Goal: Task Accomplishment & Management: Complete application form

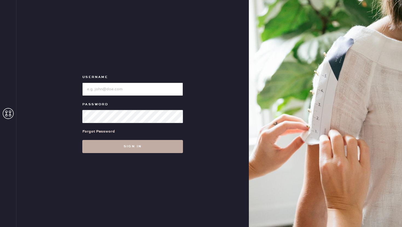
type input "reformationwilliamsburg"
click at [112, 152] on button "Sign in" at bounding box center [132, 146] width 101 height 13
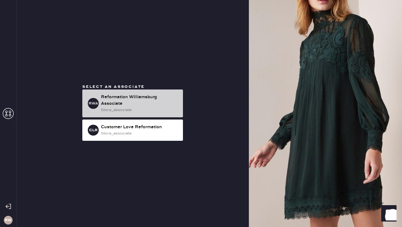
click at [146, 97] on div "Reformation Williamsburg Associate" at bounding box center [140, 100] width 78 height 13
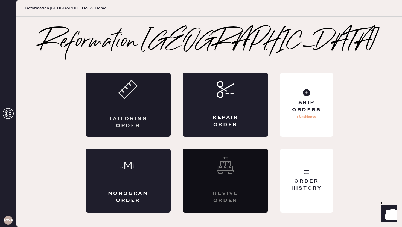
click at [141, 101] on div "Tailoring Order" at bounding box center [128, 105] width 85 height 64
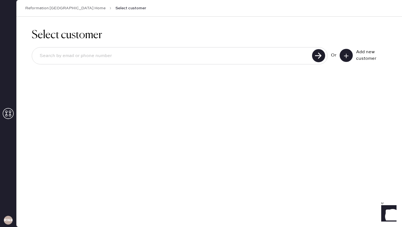
click at [259, 50] on input at bounding box center [172, 56] width 275 height 13
click at [345, 52] on button at bounding box center [346, 55] width 13 height 13
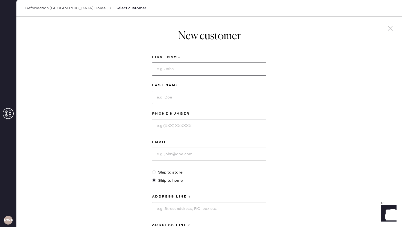
click at [200, 71] on input at bounding box center [209, 69] width 114 height 13
click at [294, 99] on div "New customer First Name Last Name Phone Number Email Ship to store Ship to home…" at bounding box center [209, 186] width 386 height 339
click at [243, 69] on input at bounding box center [209, 69] width 114 height 13
click at [359, 154] on div "New customer First Name Last Name Phone Number Email Ship to store Ship to home…" at bounding box center [209, 186] width 386 height 339
click at [232, 71] on input at bounding box center [209, 69] width 114 height 13
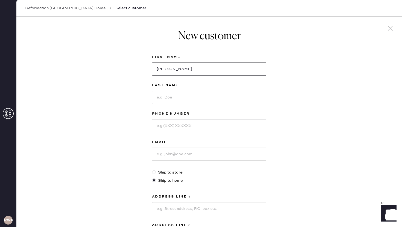
type input "[PERSON_NAME]"
click at [210, 97] on input at bounding box center [209, 97] width 114 height 13
type input "Samman"
click at [192, 133] on div "Phone Number" at bounding box center [209, 125] width 114 height 28
click at [191, 129] on input at bounding box center [209, 125] width 114 height 13
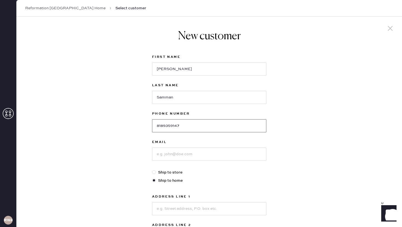
type input "8189359147"
click at [197, 155] on input at bounding box center [209, 154] width 114 height 13
type input "[EMAIL_ADDRESS][DOMAIN_NAME]"
click at [138, 142] on div "New customer First Name [PERSON_NAME] Last Name [PERSON_NAME] Phone Number [PHO…" at bounding box center [209, 186] width 386 height 339
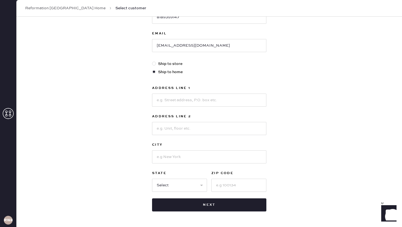
scroll to position [109, 0]
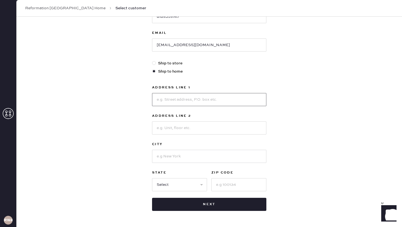
click at [186, 103] on input at bounding box center [209, 99] width 114 height 13
type input "158 [PERSON_NAME] St"
click at [194, 129] on input at bounding box center [209, 128] width 114 height 13
type input "#3L"
click at [189, 158] on input at bounding box center [209, 156] width 114 height 13
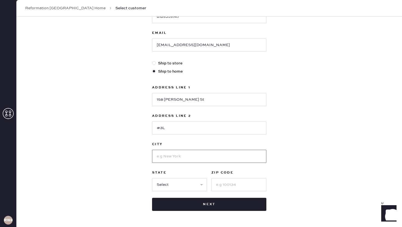
type input "[GEOGRAPHIC_DATA]"
select select "NY"
type input "11211"
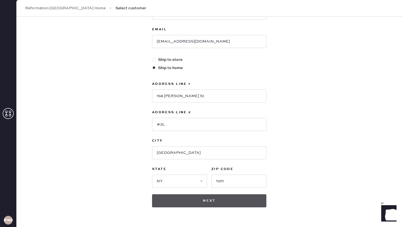
click at [234, 199] on button "Next" at bounding box center [209, 201] width 114 height 13
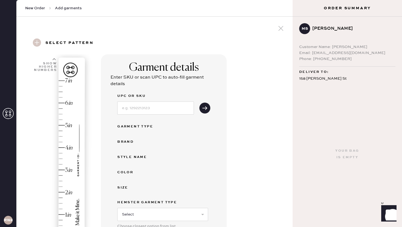
click at [36, 40] on use at bounding box center [37, 43] width 8 height 8
click at [37, 42] on use at bounding box center [37, 43] width 8 height 8
click at [60, 43] on h3 "Select pattern" at bounding box center [69, 43] width 48 height 9
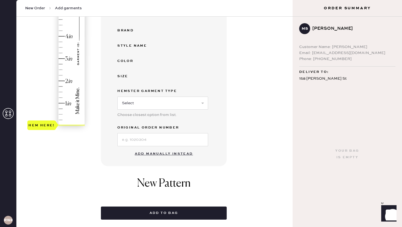
scroll to position [112, 0]
click at [157, 154] on button "Add manually instead" at bounding box center [164, 153] width 65 height 11
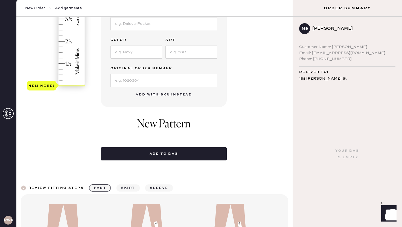
scroll to position [150, 0]
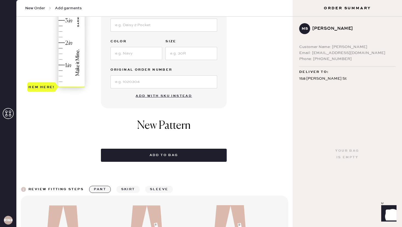
click at [142, 122] on h1 "New Pattern" at bounding box center [164, 128] width 54 height 19
click at [119, 189] on button "skirt" at bounding box center [127, 189] width 23 height 7
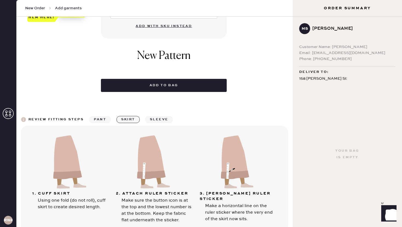
scroll to position [259, 0]
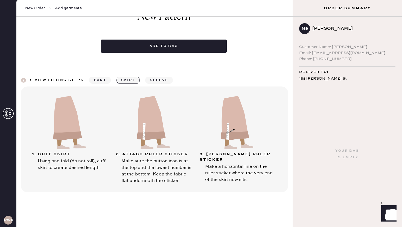
click at [102, 79] on button "pant" at bounding box center [100, 80] width 22 height 7
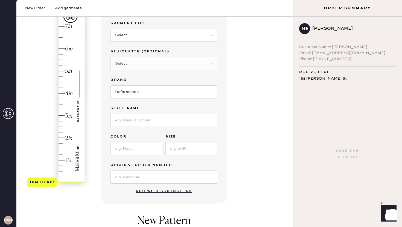
scroll to position [0, 0]
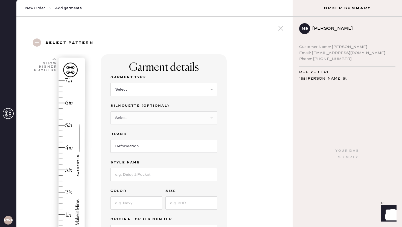
click at [36, 44] on use at bounding box center [37, 43] width 8 height 8
click at [63, 45] on h3 "Select pattern" at bounding box center [69, 43] width 48 height 9
click at [210, 91] on select "Select Basic Skirt Jeans Leggings Pants Shorts Basic Sleeved Dress Basic Sleeve…" at bounding box center [163, 89] width 107 height 13
select select "4"
click at [110, 83] on select "Select Basic Skirt Jeans Leggings Pants Shorts Basic Sleeved Dress Basic Sleeve…" at bounding box center [163, 89] width 107 height 13
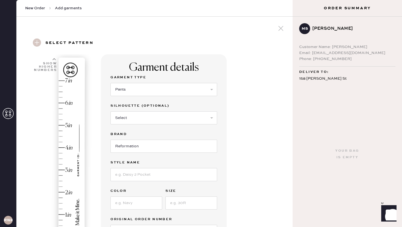
click at [235, 45] on div "Select pattern" at bounding box center [154, 43] width 267 height 22
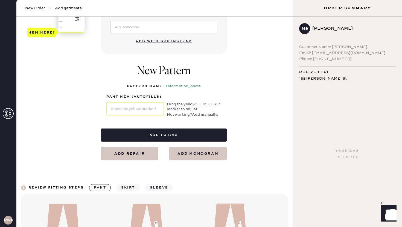
scroll to position [208, 0]
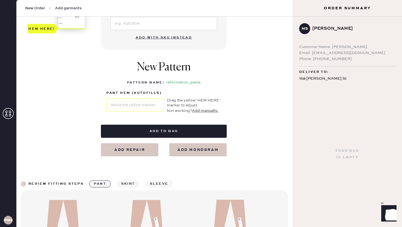
click at [205, 109] on button "Add manually." at bounding box center [205, 111] width 26 height 6
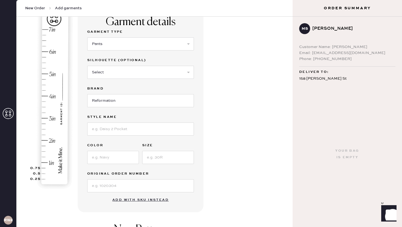
scroll to position [0, 0]
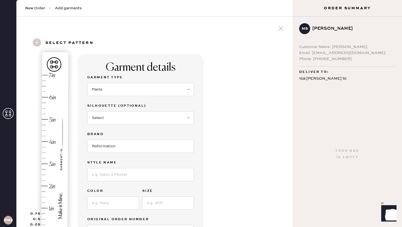
click at [38, 45] on use at bounding box center [37, 43] width 8 height 8
click at [6, 115] on icon at bounding box center [8, 113] width 11 height 11
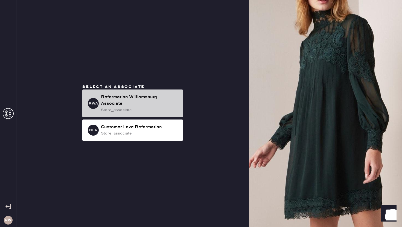
click at [93, 107] on div "RWA" at bounding box center [93, 103] width 11 height 11
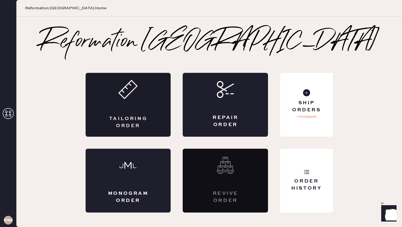
click at [128, 112] on div "Tailoring Order" at bounding box center [128, 105] width 85 height 64
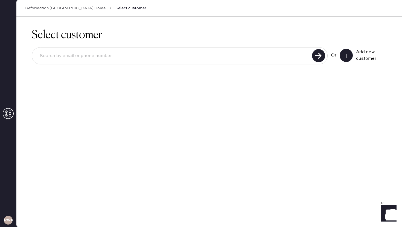
click at [353, 46] on div "Or Add new customer" at bounding box center [209, 56] width 355 height 29
click at [346, 55] on use at bounding box center [346, 56] width 4 height 4
